Goal: Task Accomplishment & Management: Use online tool/utility

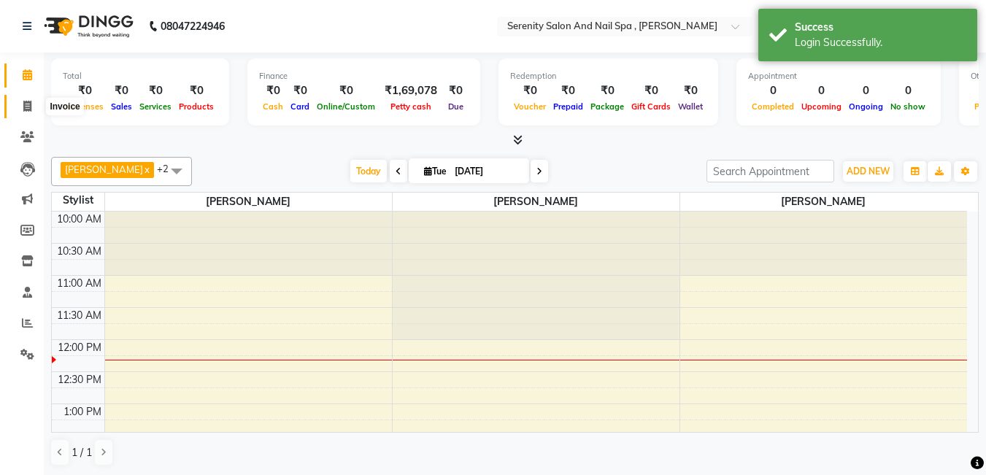
click at [26, 110] on icon at bounding box center [27, 106] width 8 height 11
select select "service"
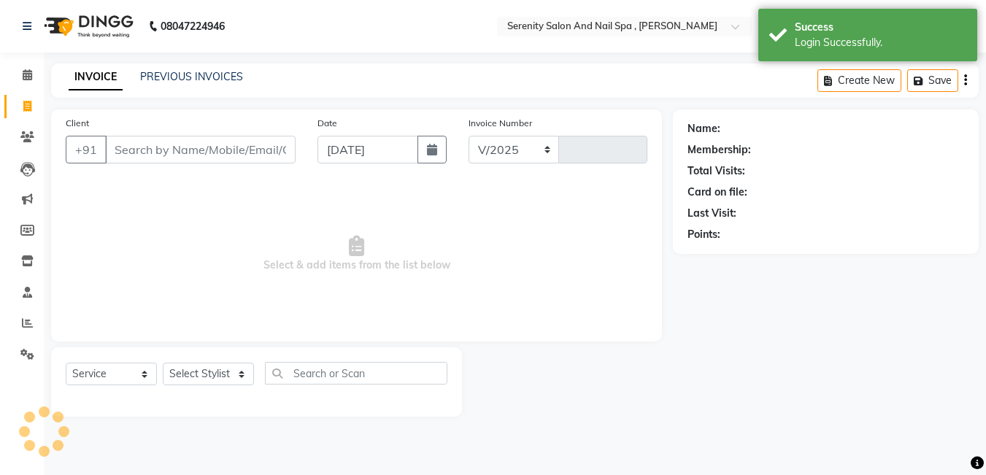
select select "433"
type input "0337"
